Goal: Information Seeking & Learning: Learn about a topic

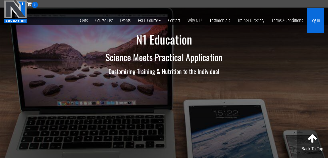
click at [315, 21] on link "Log In" at bounding box center [315, 20] width 17 height 25
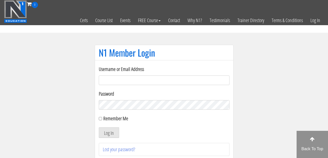
click at [153, 82] on input "Username or Email Address" at bounding box center [164, 81] width 131 height 10
type input "hermanlynnwellness@gmail.com"
click at [106, 133] on button "Log In" at bounding box center [109, 132] width 20 height 11
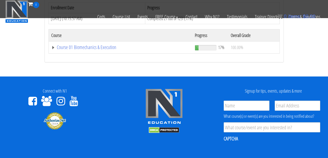
scroll to position [188, 0]
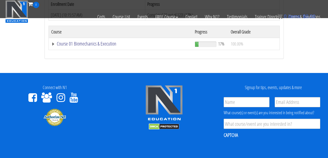
click at [97, 43] on link "Course 01 Biomechanics & Execution" at bounding box center [120, 43] width 139 height 5
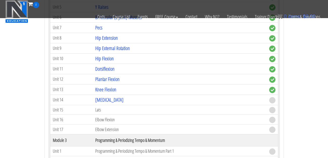
scroll to position [397, 0]
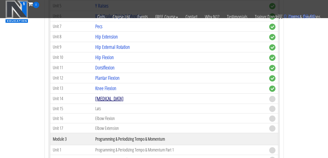
click at [109, 101] on link "Quadriceps" at bounding box center [109, 98] width 28 height 7
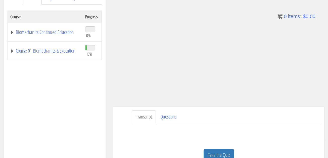
scroll to position [76, 0]
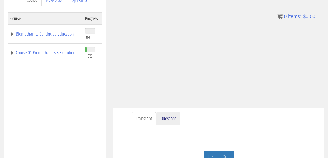
click at [169, 122] on link "Questions" at bounding box center [169, 118] width 24 height 13
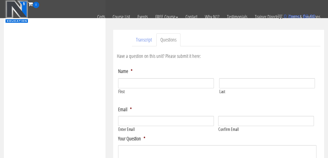
scroll to position [124, 0]
click at [145, 43] on link "Transcript" at bounding box center [144, 39] width 24 height 13
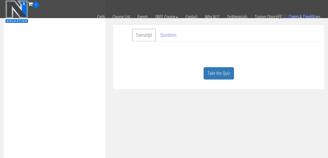
scroll to position [128, 0]
click at [212, 69] on link "Take the Quiz" at bounding box center [219, 74] width 30 height 12
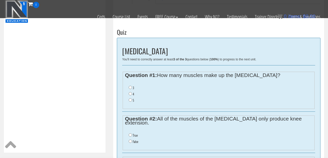
scroll to position [167, 0]
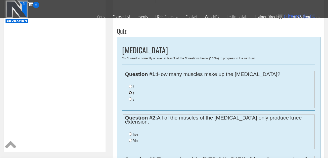
click at [130, 92] on input "4" at bounding box center [130, 92] width 3 height 3
radio input "true"
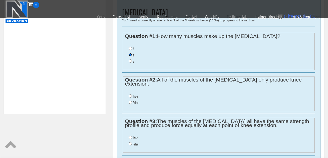
scroll to position [205, 0]
click at [130, 100] on input "False" at bounding box center [130, 101] width 3 height 3
radio input "true"
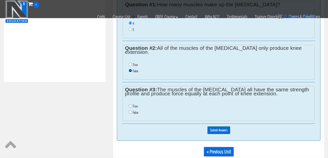
scroll to position [237, 0]
click at [130, 110] on input "False" at bounding box center [130, 111] width 3 height 3
radio input "true"
click at [222, 126] on input "Submit Answers" at bounding box center [219, 130] width 23 height 8
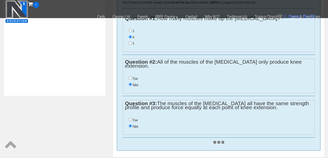
scroll to position [220, 0]
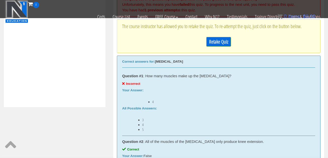
scroll to position [237, 0]
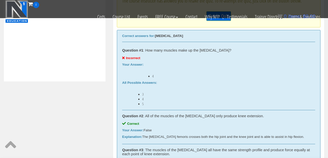
click at [153, 77] on li "4" at bounding box center [229, 76] width 153 height 4
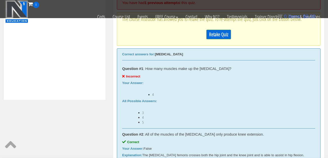
scroll to position [208, 0]
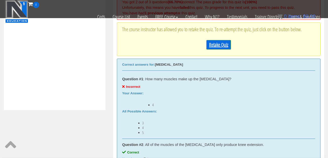
click at [217, 47] on link "Retake Quiz" at bounding box center [219, 45] width 25 height 10
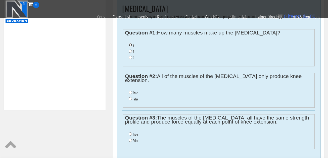
click at [131, 45] on input "3" at bounding box center [130, 44] width 3 height 3
radio input "true"
click at [131, 97] on input "False" at bounding box center [130, 98] width 3 height 3
radio input "true"
click at [132, 138] on li "False" at bounding box center [221, 141] width 184 height 6
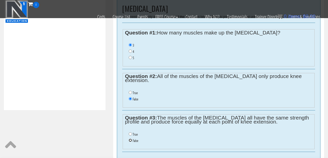
click at [131, 139] on input "False" at bounding box center [130, 140] width 3 height 3
radio input "true"
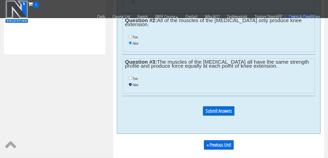
scroll to position [276, 0]
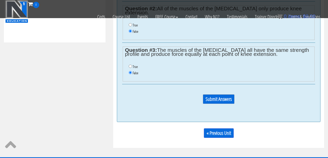
click at [217, 94] on input "Submit Answers" at bounding box center [219, 99] width 32 height 10
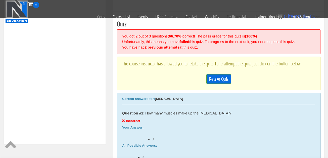
scroll to position [178, 0]
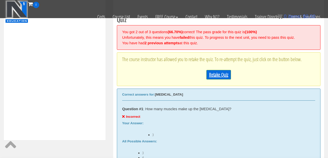
click at [216, 77] on link "Retake Quiz" at bounding box center [219, 75] width 25 height 10
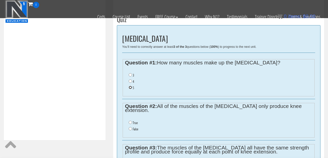
click at [131, 88] on input "5" at bounding box center [130, 87] width 3 height 3
radio input "true"
click at [132, 126] on li "False" at bounding box center [221, 129] width 184 height 6
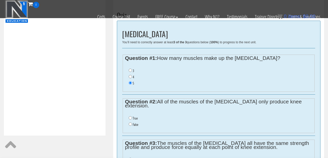
click at [131, 123] on li "False" at bounding box center [221, 125] width 184 height 6
click at [131, 123] on input "False" at bounding box center [130, 124] width 3 height 3
radio input "true"
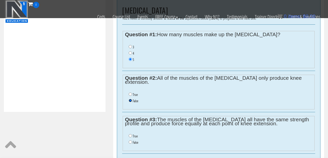
scroll to position [212, 0]
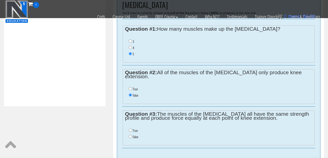
click at [131, 134] on li "False" at bounding box center [221, 137] width 184 height 6
click at [131, 135] on input "False" at bounding box center [130, 136] width 3 height 3
radio input "true"
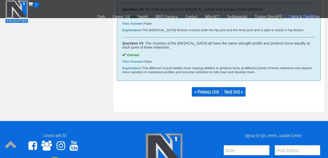
scroll to position [349, 0]
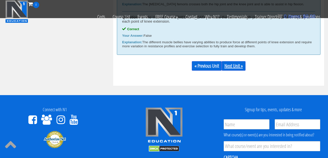
click at [234, 66] on link "Next Unit »" at bounding box center [234, 66] width 24 height 10
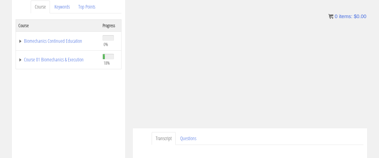
scroll to position [64, 0]
